Goal: Information Seeking & Learning: Learn about a topic

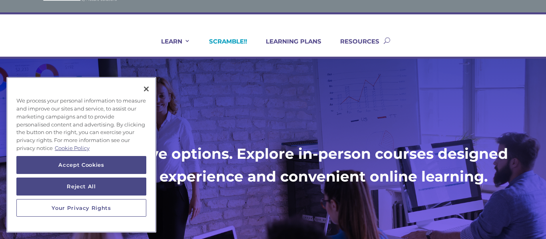
scroll to position [32, 0]
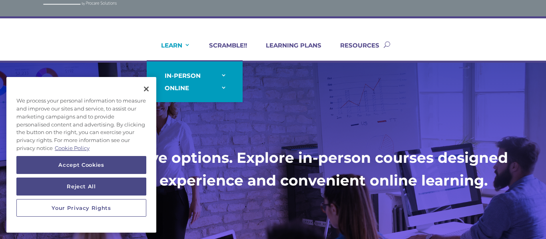
click at [188, 46] on link "LEARN" at bounding box center [170, 51] width 39 height 19
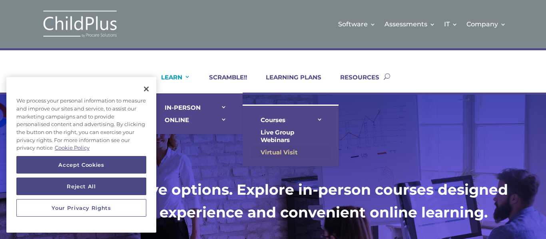
click at [273, 152] on link "Virtual Visit" at bounding box center [291, 152] width 80 height 12
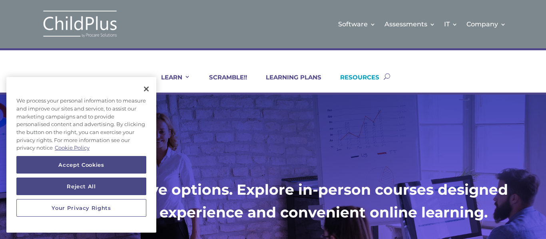
click at [377, 78] on link "RESOURCES" at bounding box center [354, 83] width 49 height 19
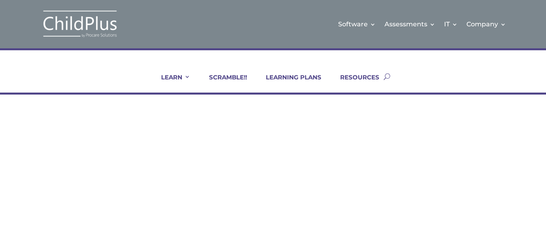
click at [77, 162] on div at bounding box center [117, 191] width 180 height 106
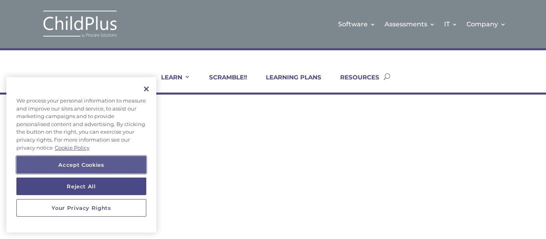
drag, startPoint x: 95, startPoint y: 183, endPoint x: 97, endPoint y: 180, distance: 4.1
click at [96, 181] on div "Accept Cookies Reject All" at bounding box center [81, 177] width 130 height 43
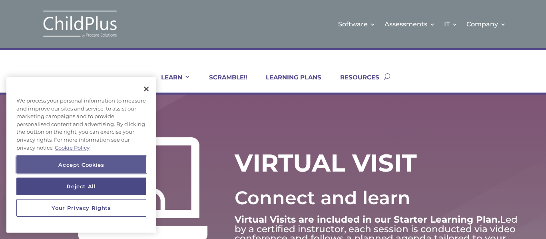
click at [105, 164] on button "Accept Cookies" at bounding box center [81, 165] width 130 height 18
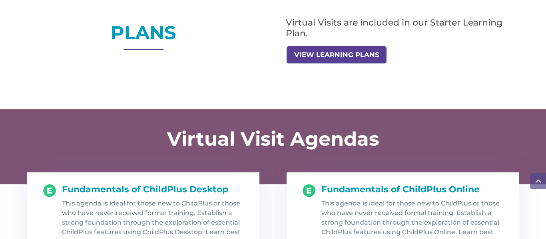
scroll to position [736, 0]
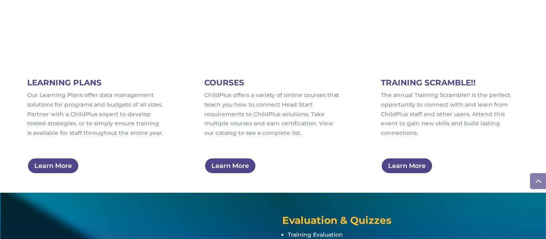
scroll to position [500, 0]
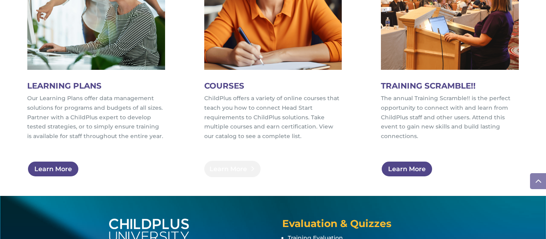
click at [221, 166] on link "Learn More" at bounding box center [232, 169] width 56 height 16
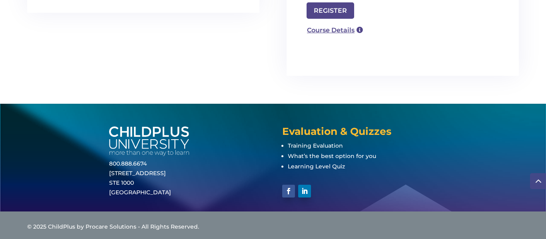
scroll to position [419, 0]
